Goal: Task Accomplishment & Management: Manage account settings

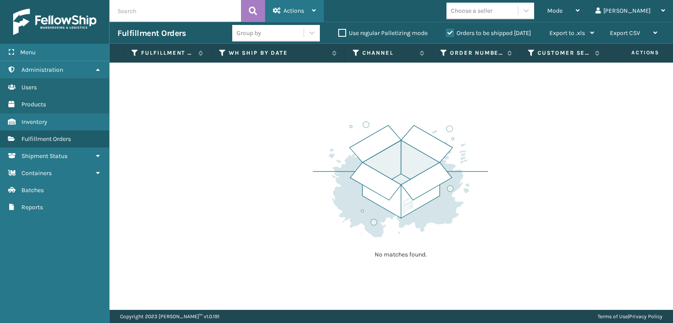
click at [296, 5] on div "Actions" at bounding box center [294, 11] width 43 height 22
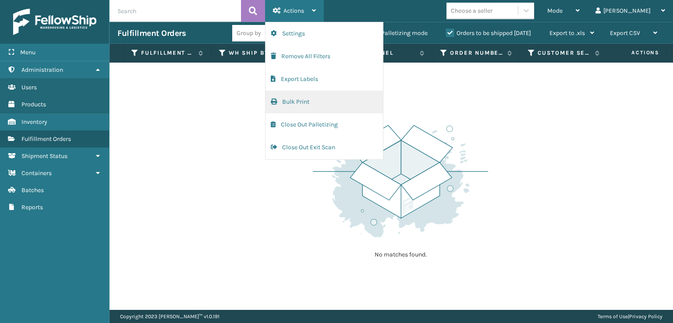
click at [277, 102] on span "button" at bounding box center [274, 102] width 6 height 6
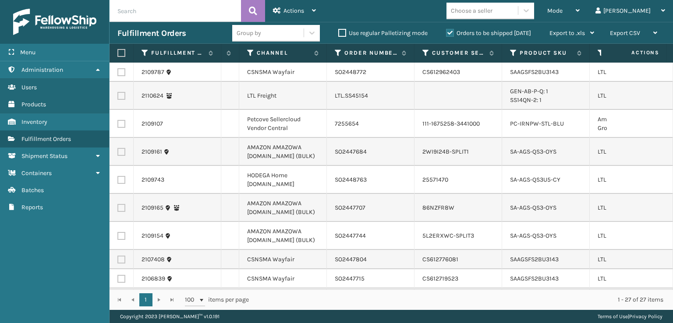
scroll to position [0, 144]
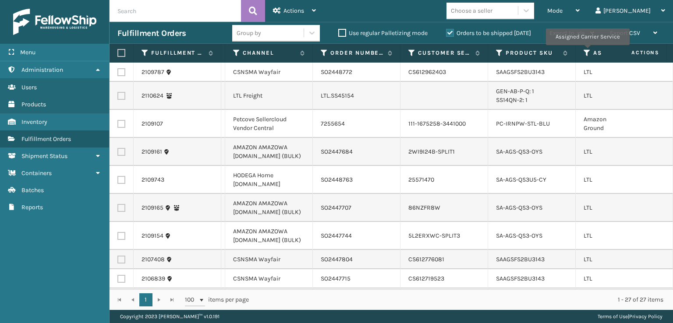
click at [587, 51] on icon at bounding box center [587, 53] width 7 height 8
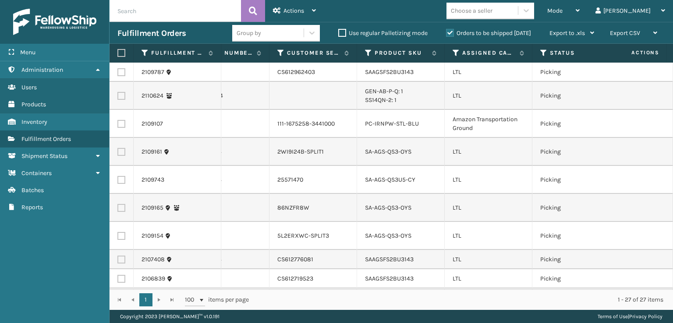
scroll to position [0, 310]
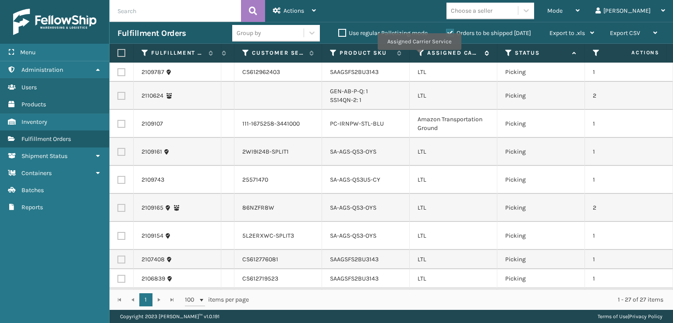
click at [418, 55] on icon at bounding box center [421, 53] width 7 height 8
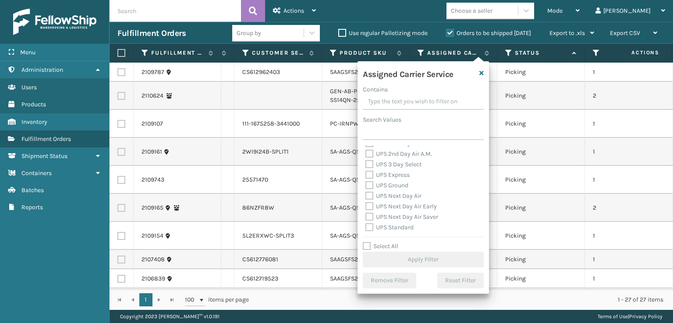
scroll to position [219, 0]
click at [371, 205] on label "USPS First Class Mail" at bounding box center [399, 204] width 69 height 7
click at [366, 205] on input "USPS First Class Mail" at bounding box center [365, 203] width 0 height 6
checkbox input "true"
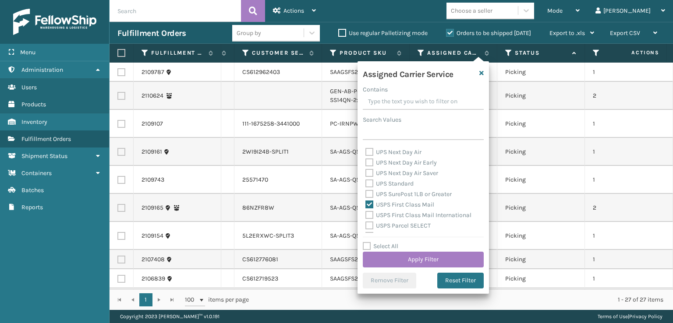
drag, startPoint x: 369, startPoint y: 214, endPoint x: 369, endPoint y: 223, distance: 8.3
click at [369, 214] on label "USPS First Class Mail International" at bounding box center [418, 215] width 106 height 7
click at [366, 214] on input "USPS First Class Mail International" at bounding box center [365, 213] width 0 height 6
checkbox input "true"
click at [369, 223] on label "USPS Parcel SELECT" at bounding box center [397, 225] width 65 height 7
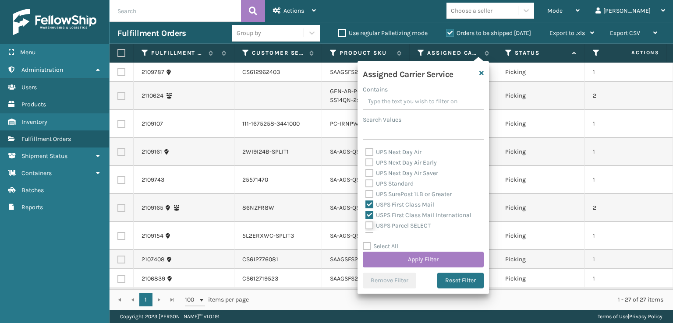
click at [366, 223] on input "USPS Parcel SELECT" at bounding box center [365, 224] width 0 height 6
checkbox input "true"
click at [367, 205] on label "USPS Priority Mail Express International" at bounding box center [406, 212] width 83 height 18
click at [366, 205] on input "USPS Priority Mail Express International" at bounding box center [365, 205] width 0 height 6
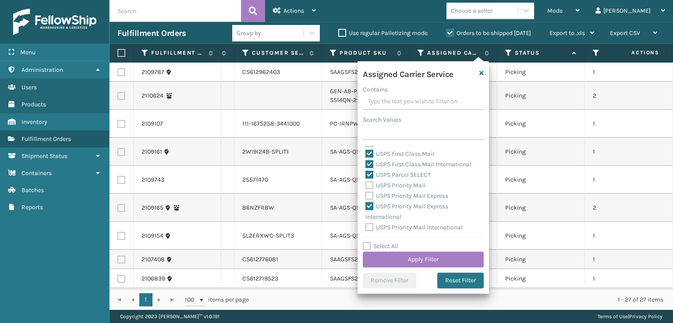
checkbox input "true"
click at [371, 198] on label "USPS Priority Mail Express" at bounding box center [406, 195] width 83 height 7
click at [366, 197] on input "USPS Priority Mail Express" at bounding box center [365, 194] width 0 height 6
checkbox input "true"
click at [369, 188] on label "USPS Priority Mail" at bounding box center [395, 185] width 60 height 7
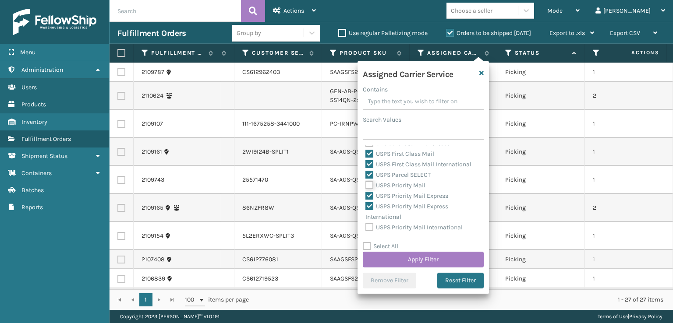
click at [366, 186] on input "USPS Priority Mail" at bounding box center [365, 184] width 0 height 6
checkbox input "true"
click at [396, 255] on button "Apply Filter" at bounding box center [423, 260] width 121 height 16
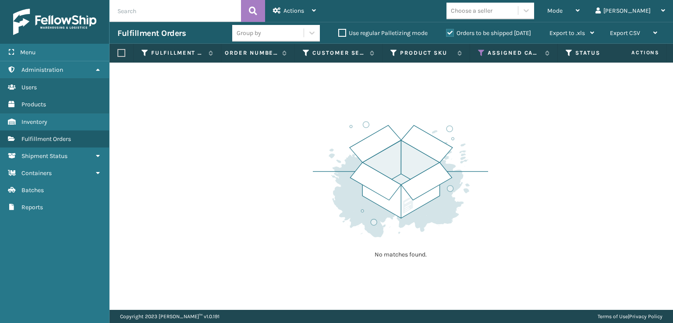
scroll to position [0, 0]
click at [473, 53] on icon at bounding box center [474, 53] width 7 height 8
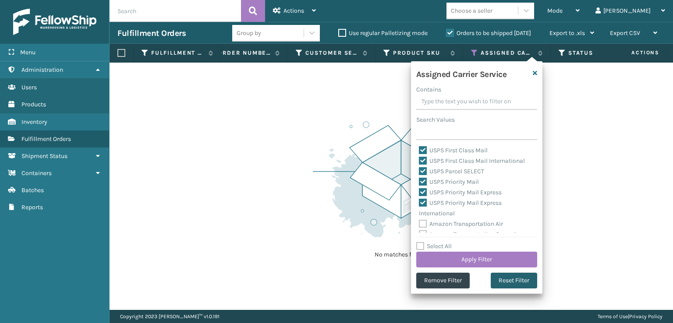
click at [503, 278] on button "Reset Filter" at bounding box center [514, 281] width 46 height 16
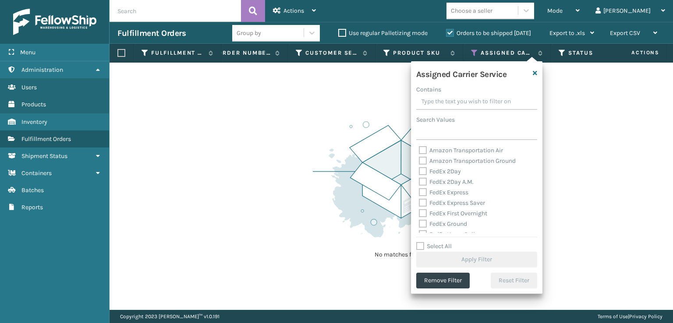
click at [423, 152] on label "Amazon Transportation Air" at bounding box center [461, 150] width 84 height 7
click at [419, 151] on input "Amazon Transportation Air" at bounding box center [419, 148] width 0 height 6
checkbox input "true"
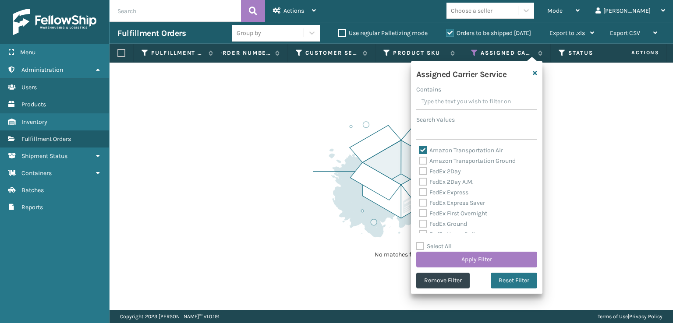
click at [425, 160] on label "Amazon Transportation Ground" at bounding box center [467, 160] width 97 height 7
click at [419, 160] on input "Amazon Transportation Ground" at bounding box center [419, 159] width 0 height 6
checkbox input "true"
click at [470, 254] on button "Apply Filter" at bounding box center [476, 260] width 121 height 16
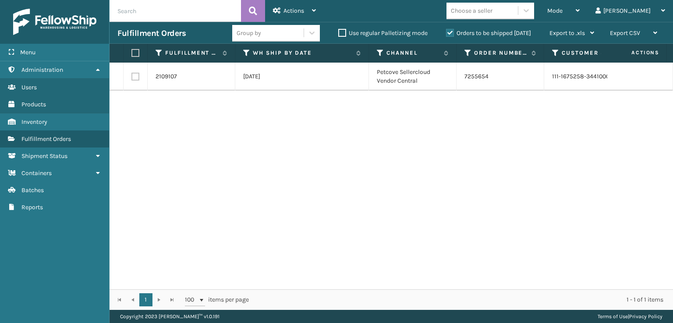
click at [136, 53] on label at bounding box center [133, 53] width 5 height 8
click at [132, 53] on input "checkbox" at bounding box center [131, 53] width 0 height 6
checkbox input "true"
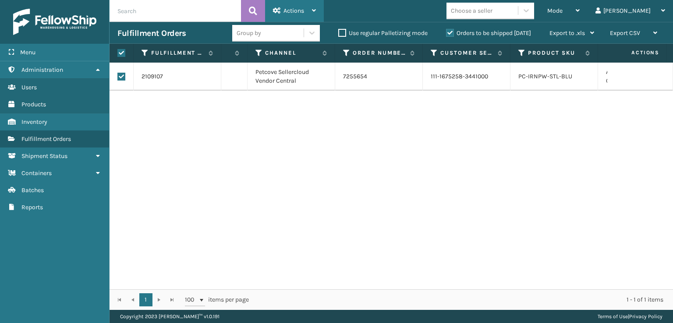
click at [308, 9] on div "Actions" at bounding box center [294, 11] width 43 height 22
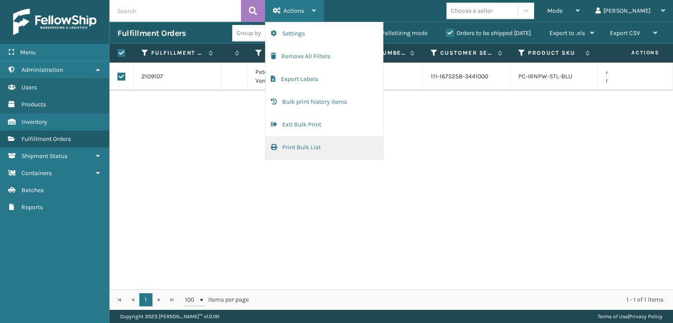
click at [273, 147] on span "button" at bounding box center [274, 147] width 6 height 6
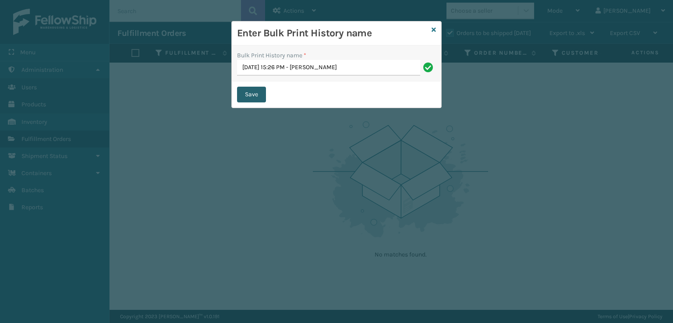
click at [252, 93] on button "Save" at bounding box center [251, 95] width 29 height 16
